Goal: Check status: Check status

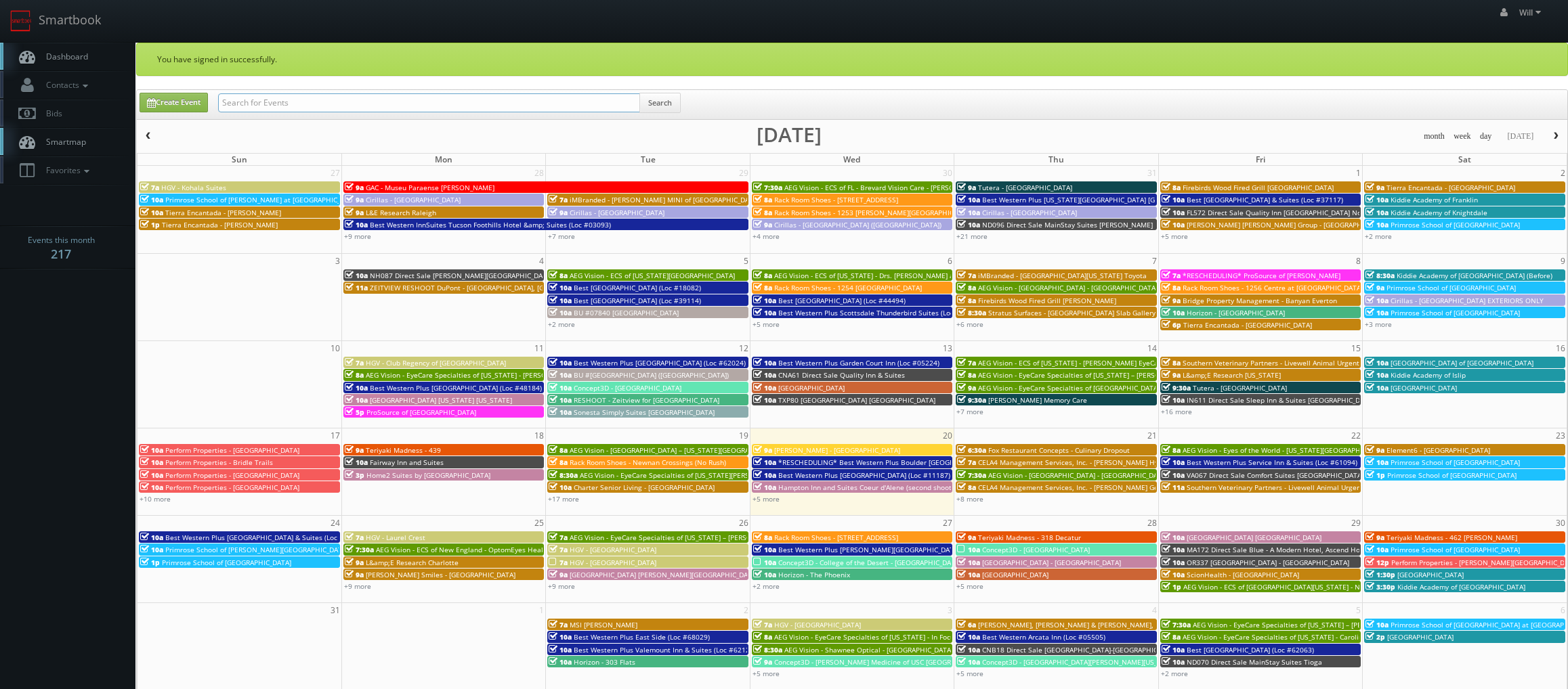
click at [296, 97] on input "text" at bounding box center [429, 102] width 422 height 19
paste input "(07-22-25) Tutera - Windsor Estates of St. Charles"
drag, startPoint x: 140, startPoint y: 86, endPoint x: 6, endPoint y: 66, distance: 135.5
click at [6, 66] on body "Smartbook Toggle Side Navigation Toggle Top Navigation Will Will Profile Logout…" at bounding box center [784, 486] width 1568 height 972
type input "tutera - Windsor Estates of St. Charles"
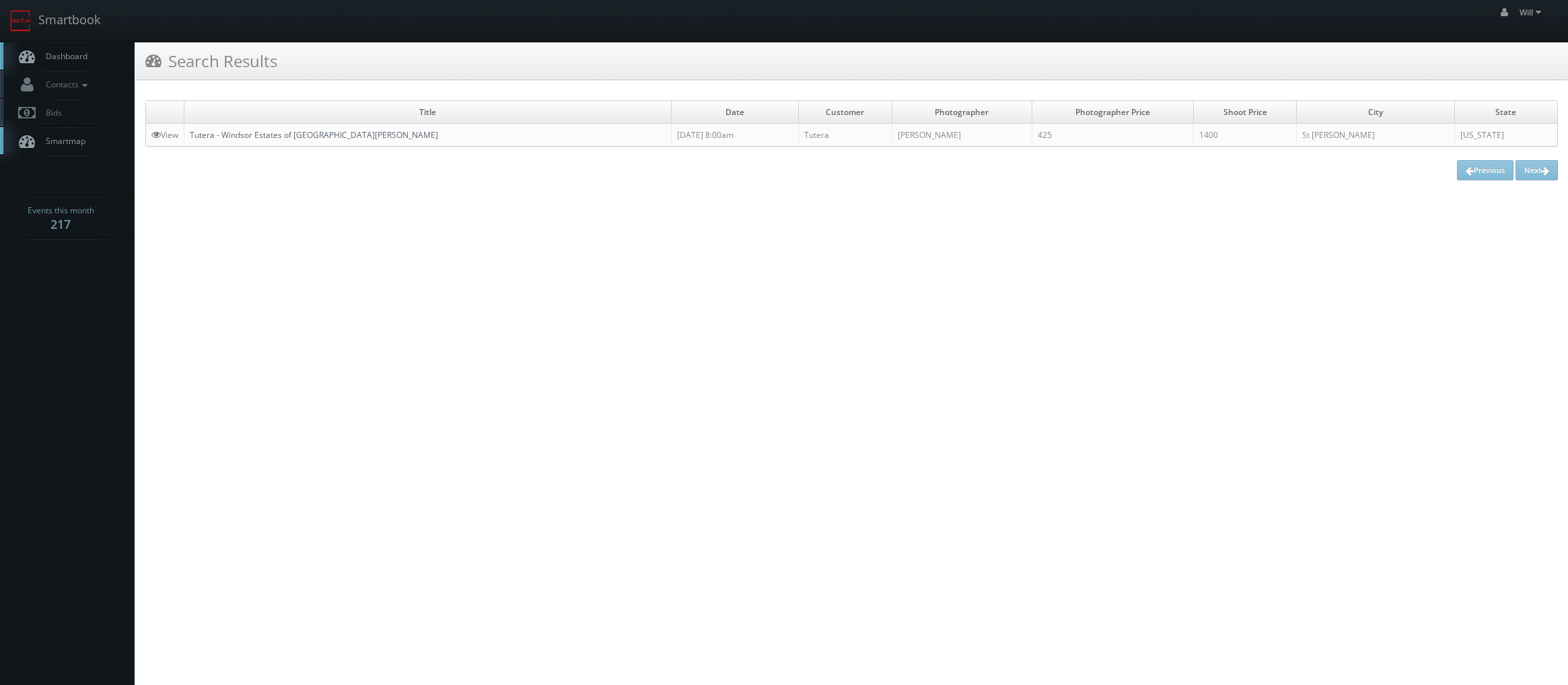
click at [212, 129] on td "Tutera - Windsor Estates of St. Charles" at bounding box center [428, 136] width 487 height 23
click at [259, 141] on link "Tutera - Windsor Estates of St. Charles" at bounding box center [314, 135] width 248 height 11
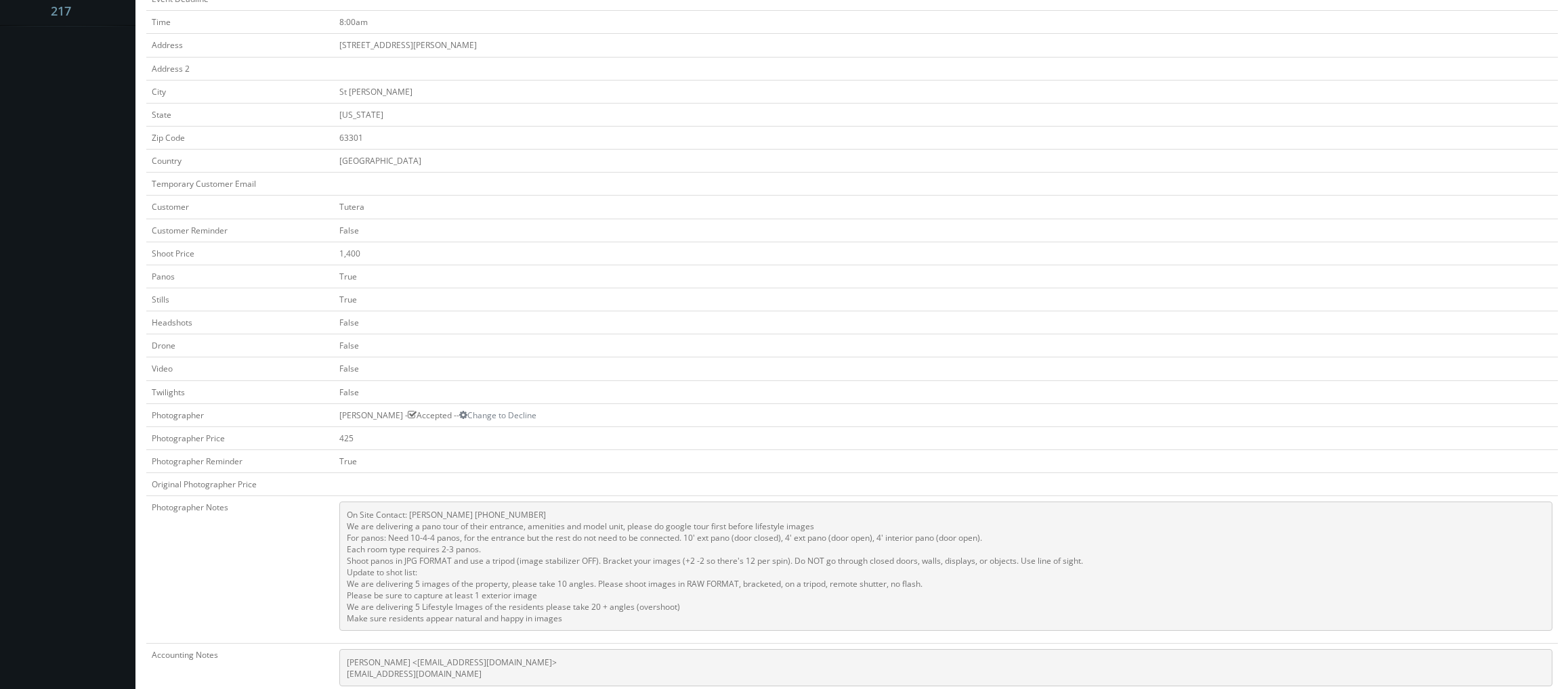
scroll to position [338, 0]
